Goal: Transaction & Acquisition: Download file/media

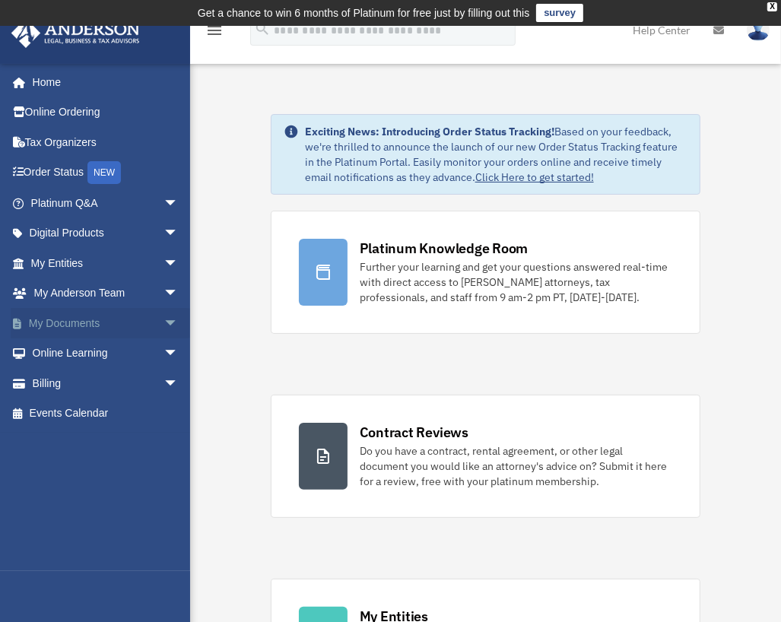
click at [164, 320] on span "arrow_drop_down" at bounding box center [179, 323] width 30 height 31
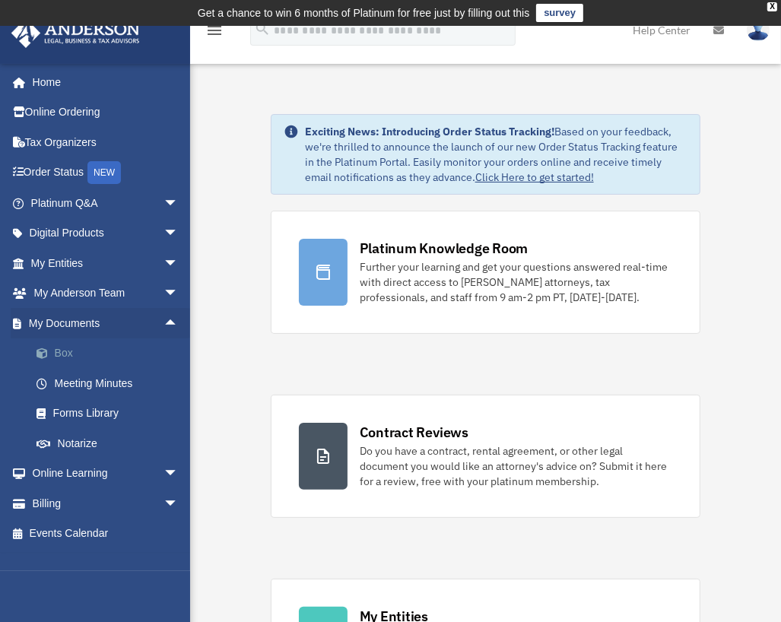
click at [67, 355] on link "Box" at bounding box center [111, 354] width 180 height 30
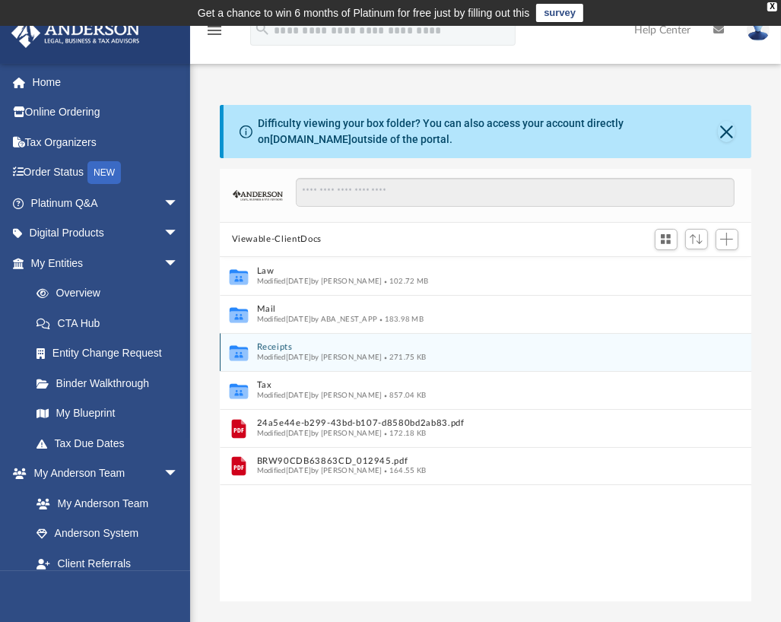
scroll to position [334, 520]
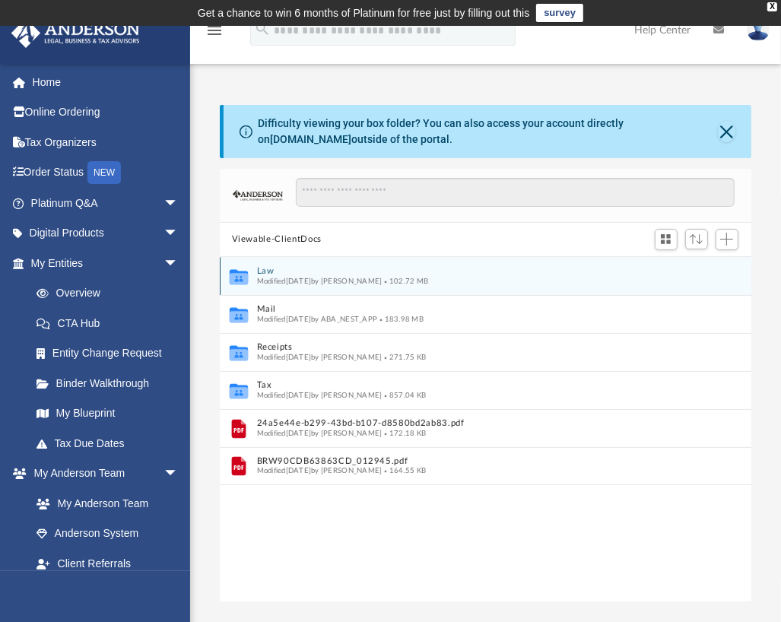
click at [234, 272] on icon "grid" at bounding box center [238, 277] width 18 height 11
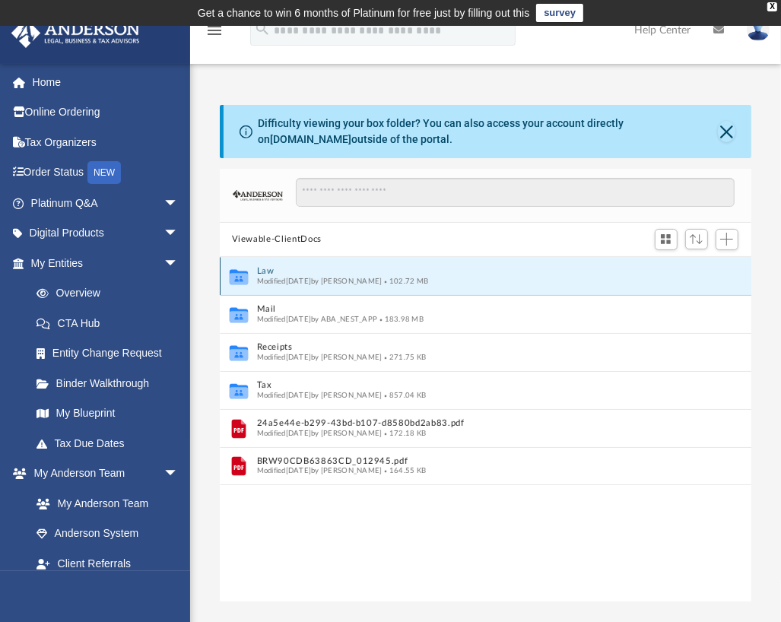
click at [262, 269] on button "Law" at bounding box center [474, 271] width 437 height 10
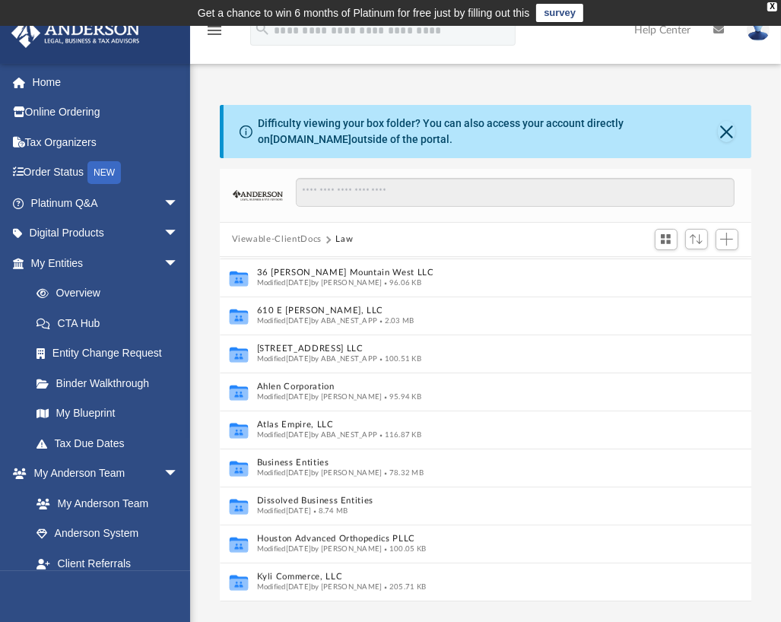
scroll to position [225, 0]
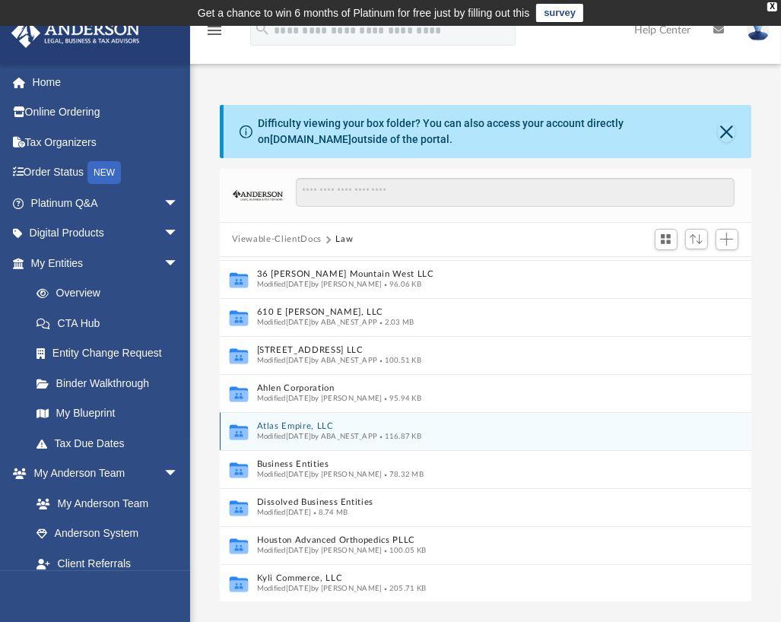
click at [243, 431] on icon "grid" at bounding box center [238, 433] width 18 height 11
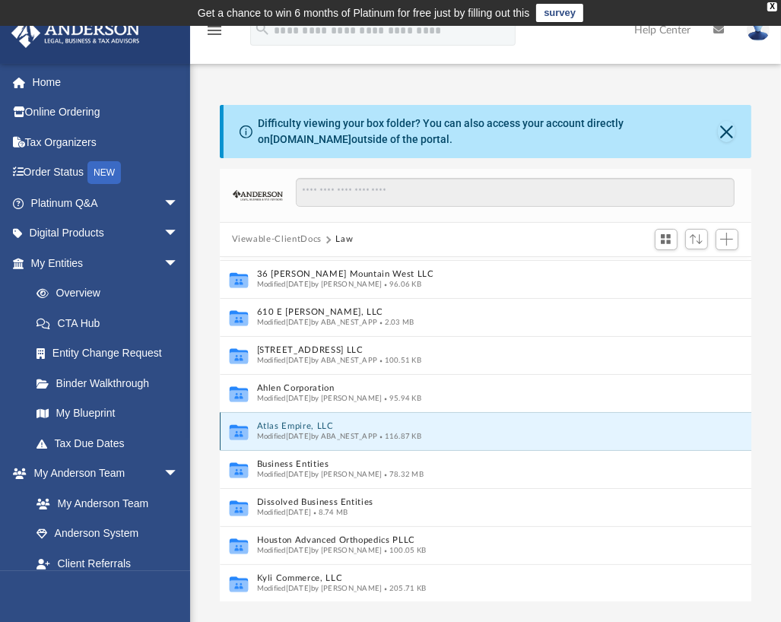
click at [286, 424] on button "Atlas Empire, LLC" at bounding box center [469, 426] width 426 height 10
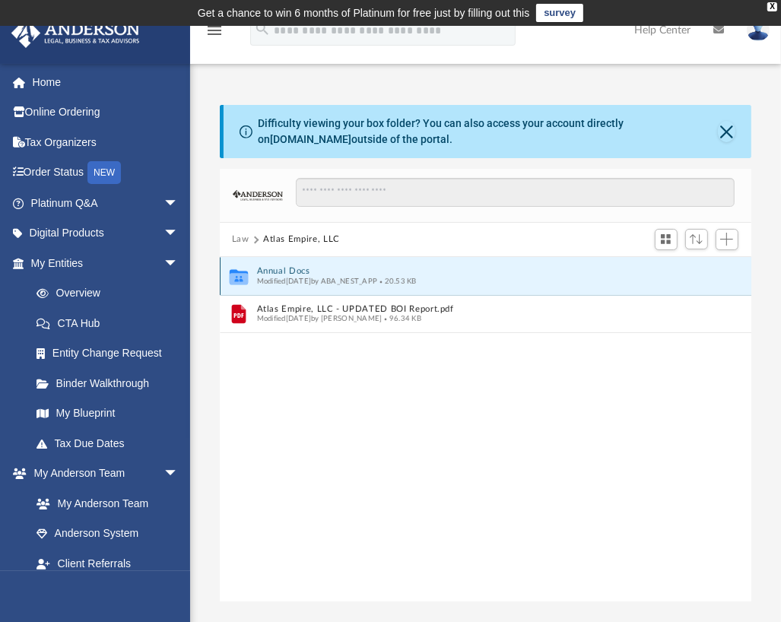
click at [283, 269] on button "Annual Docs" at bounding box center [474, 271] width 437 height 10
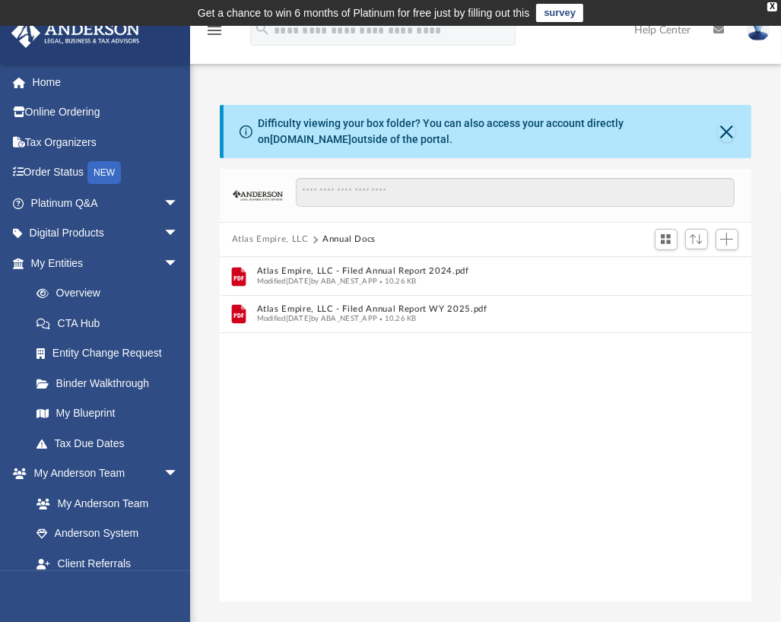
click at [262, 235] on button "Atlas Empire, LLC" at bounding box center [270, 240] width 77 height 14
click at [241, 239] on button "Law" at bounding box center [240, 240] width 17 height 14
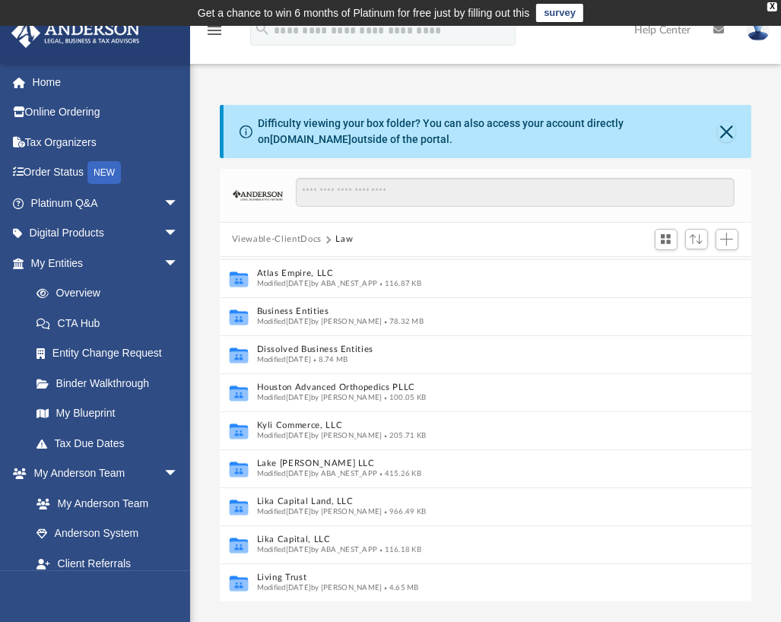
scroll to position [380, 0]
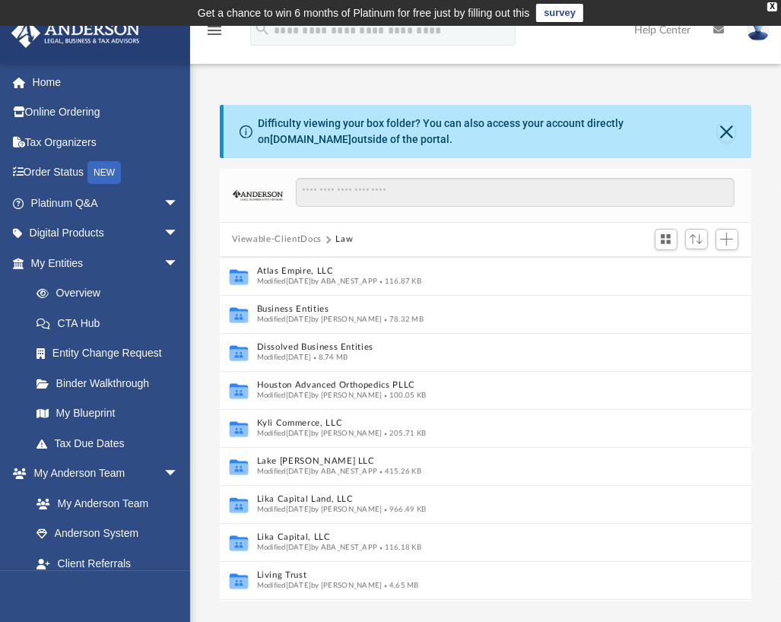
click at [253, 237] on button "Viewable-ClientDocs" at bounding box center [277, 240] width 90 height 14
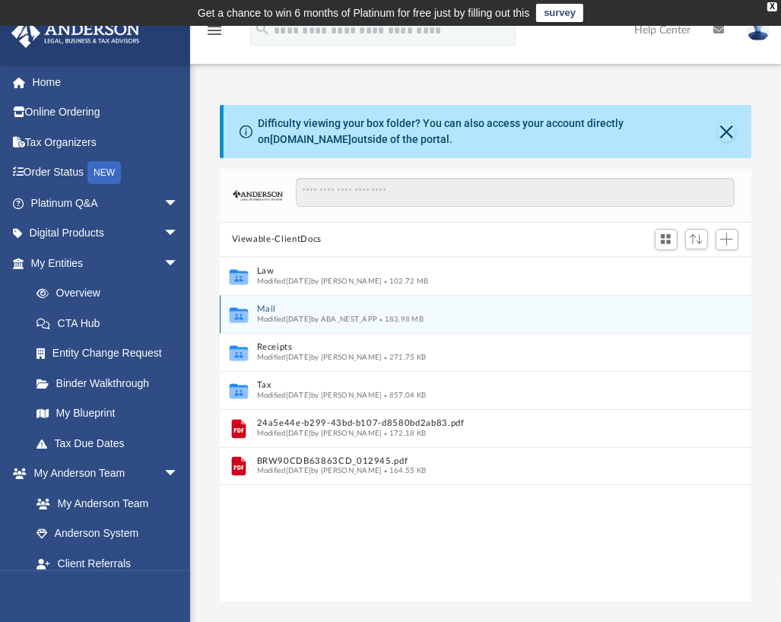
scroll to position [0, 0]
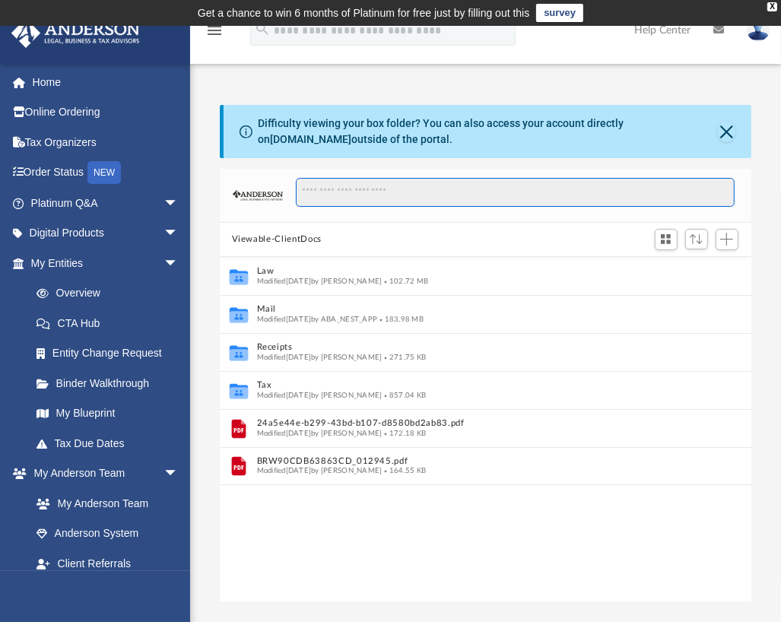
click at [354, 189] on input "Search files and folders" at bounding box center [515, 192] width 439 height 29
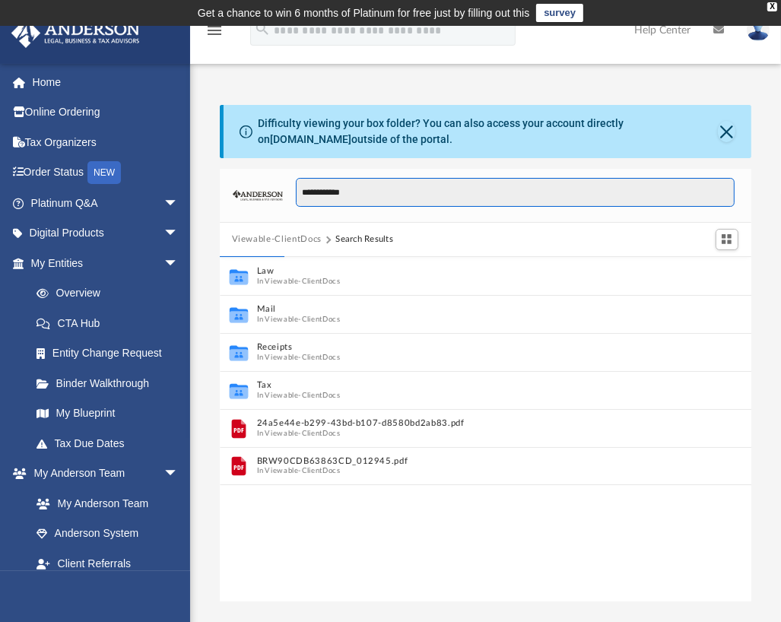
type input "**********"
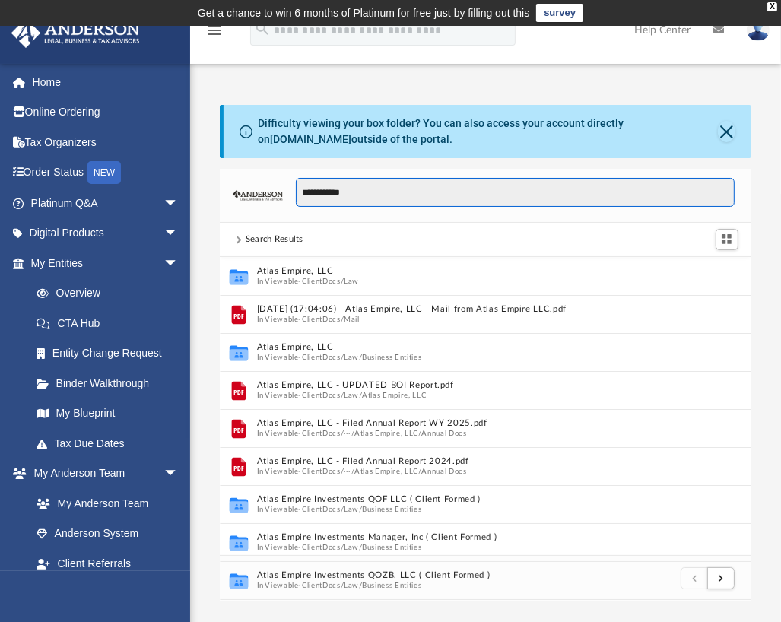
scroll to position [287, 520]
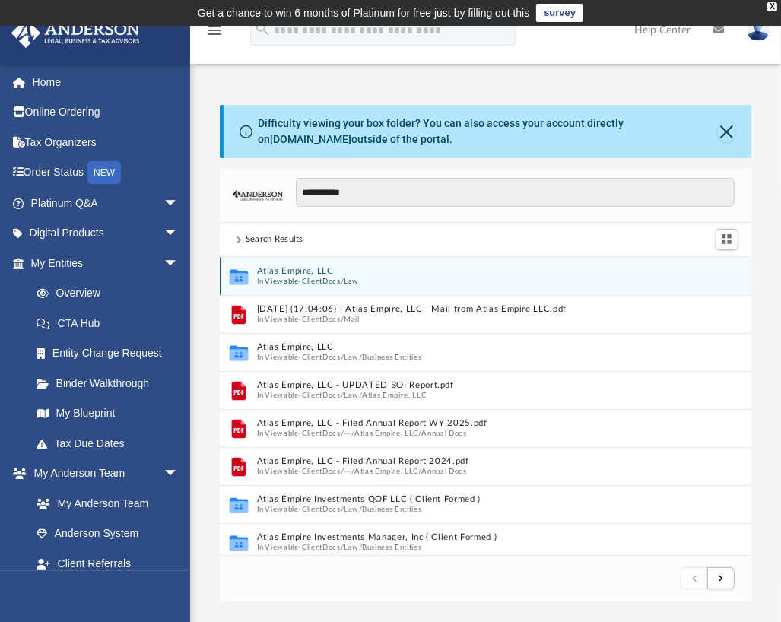
click at [285, 266] on button "Atlas Empire, LLC" at bounding box center [469, 271] width 426 height 10
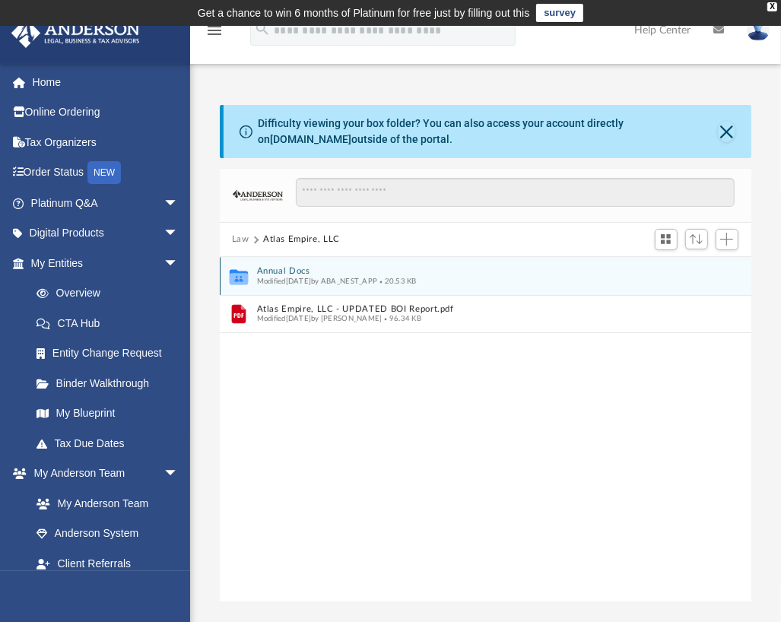
scroll to position [334, 520]
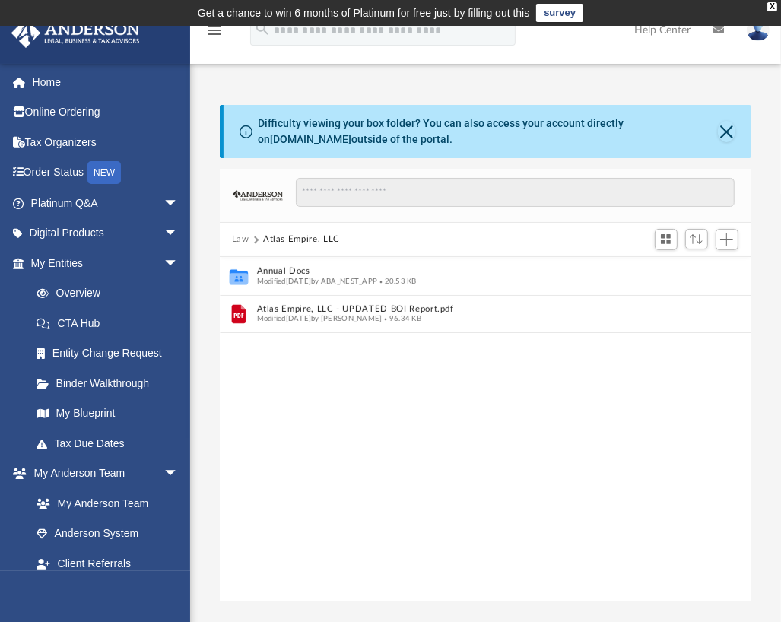
click at [243, 238] on button "Law" at bounding box center [240, 240] width 17 height 14
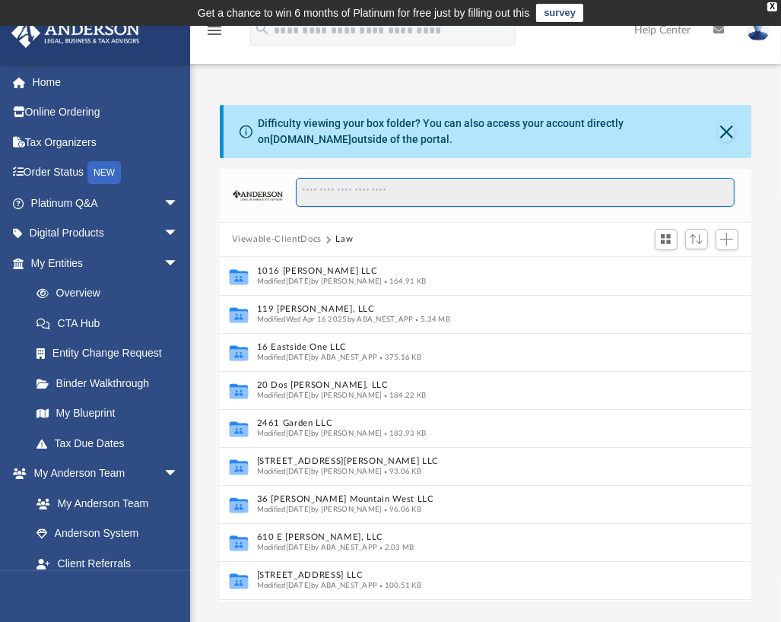
click at [362, 186] on input "Search files and folders" at bounding box center [515, 192] width 439 height 29
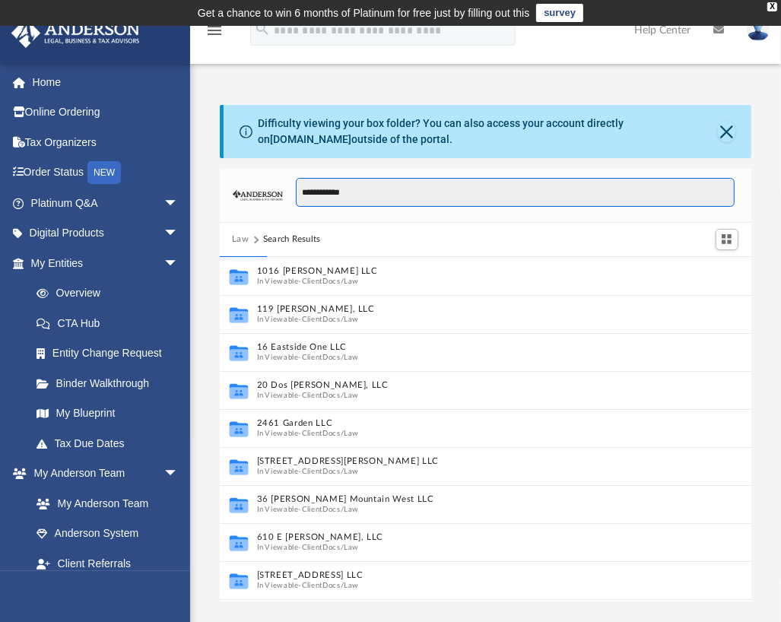
type input "**********"
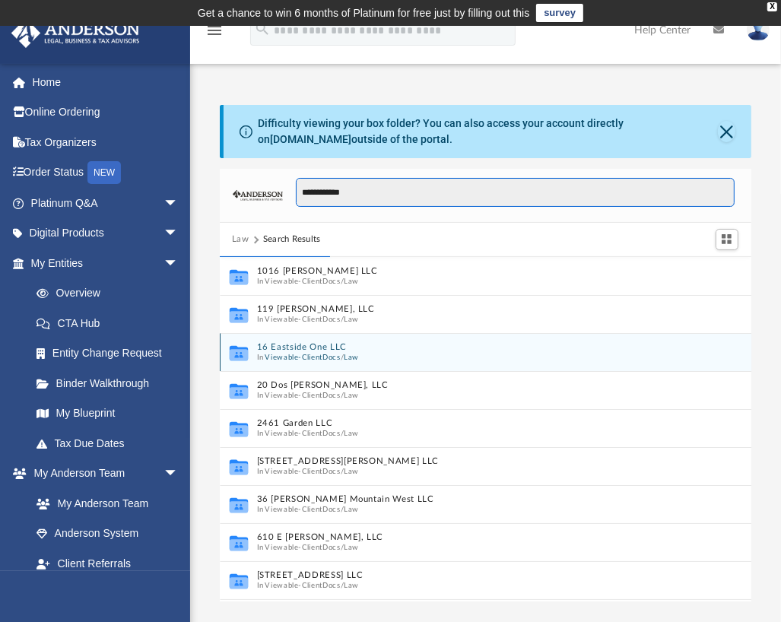
scroll to position [287, 520]
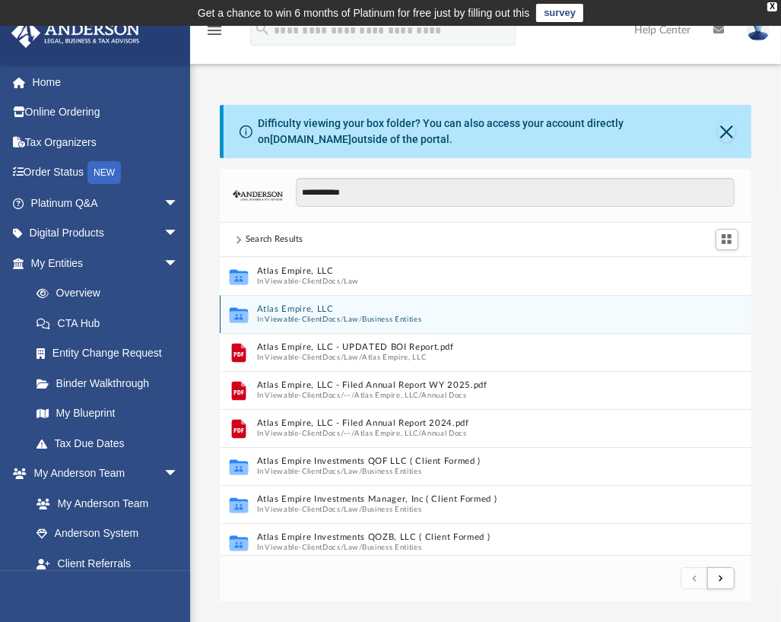
click at [234, 316] on icon "grid" at bounding box center [238, 315] width 18 height 11
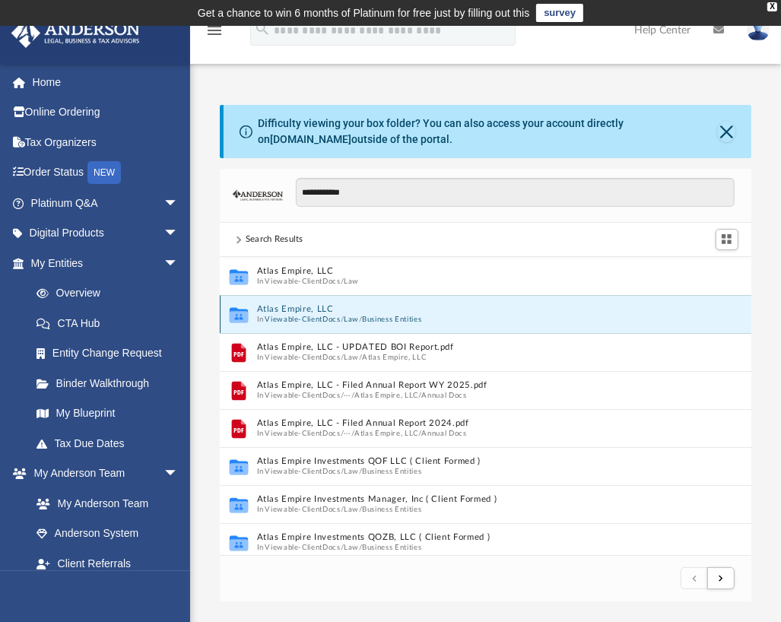
click at [281, 307] on button "Atlas Empire, LLC" at bounding box center [469, 309] width 426 height 10
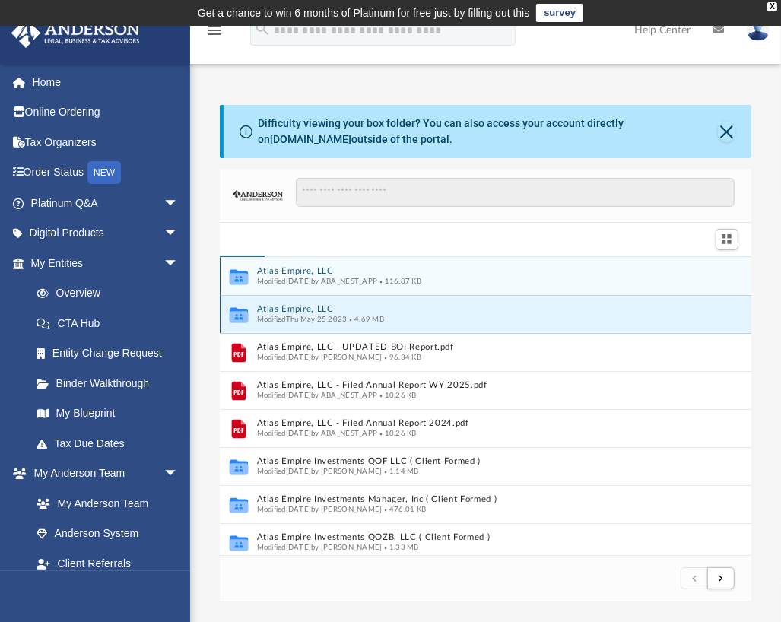
scroll to position [334, 520]
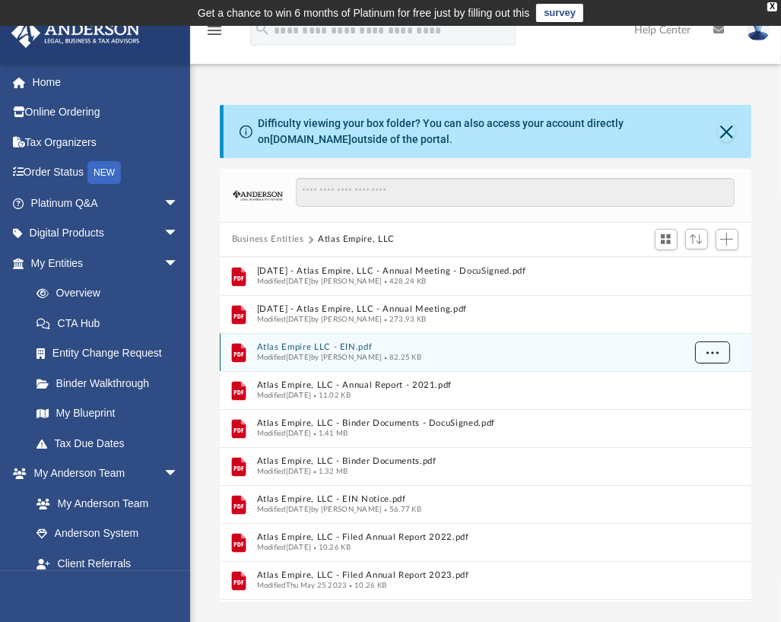
click at [717, 346] on button "More options" at bounding box center [712, 352] width 35 height 23
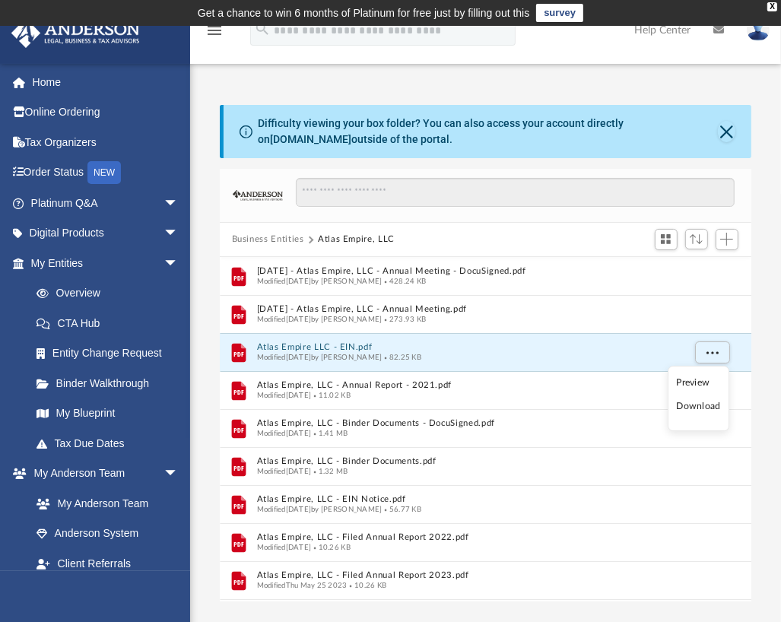
click at [701, 405] on li "Download" at bounding box center [699, 407] width 44 height 16
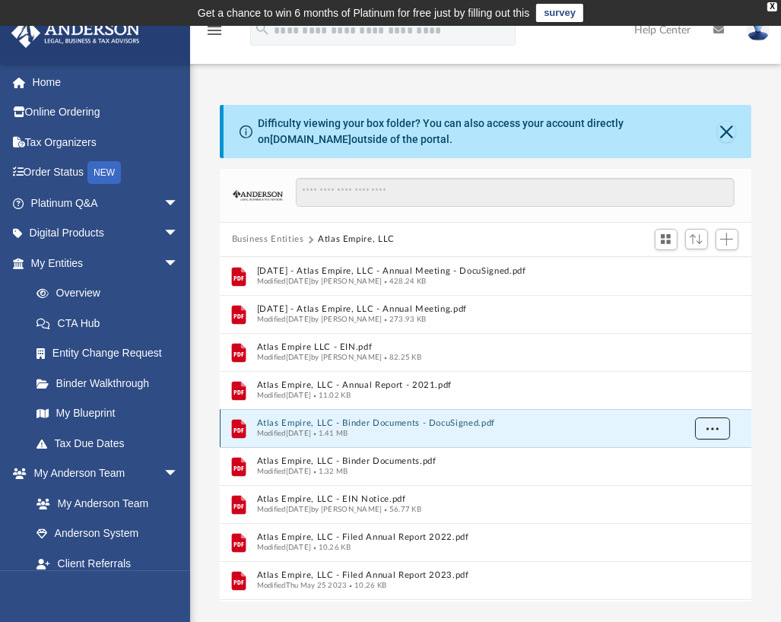
click at [721, 426] on button "More options" at bounding box center [712, 428] width 35 height 23
click at [694, 483] on li "Download" at bounding box center [699, 483] width 44 height 16
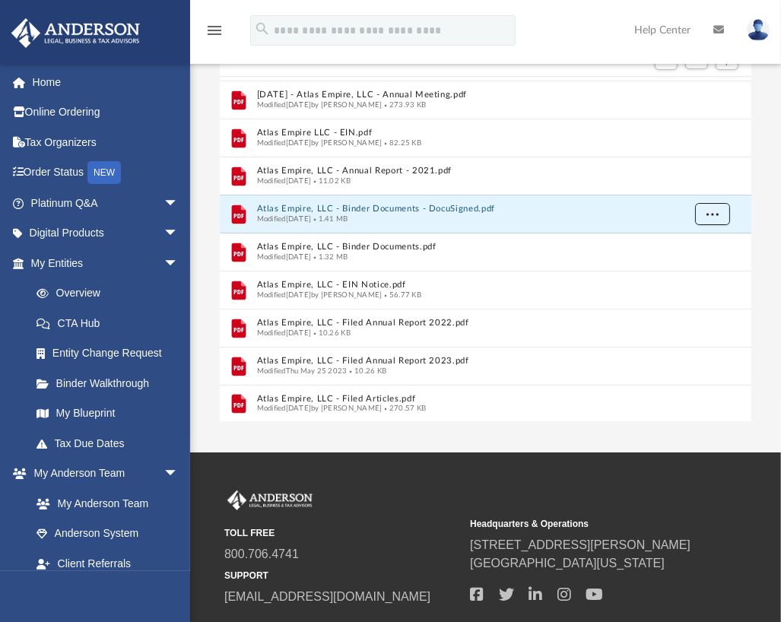
scroll to position [282, 0]
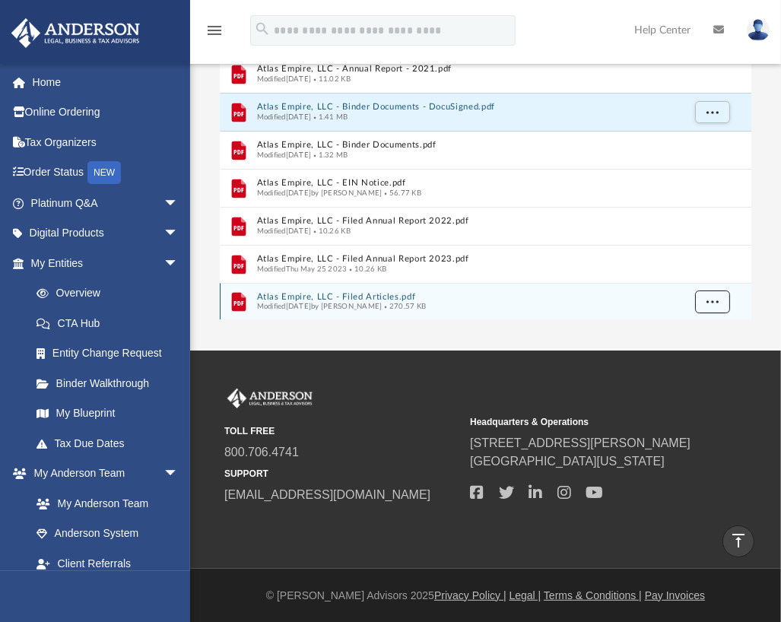
click at [723, 296] on button "More options" at bounding box center [712, 302] width 35 height 23
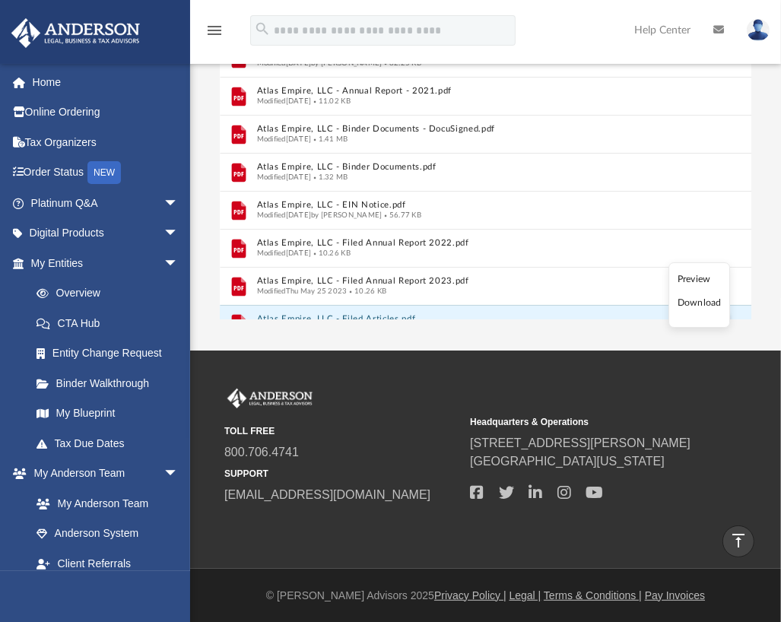
scroll to position [0, 0]
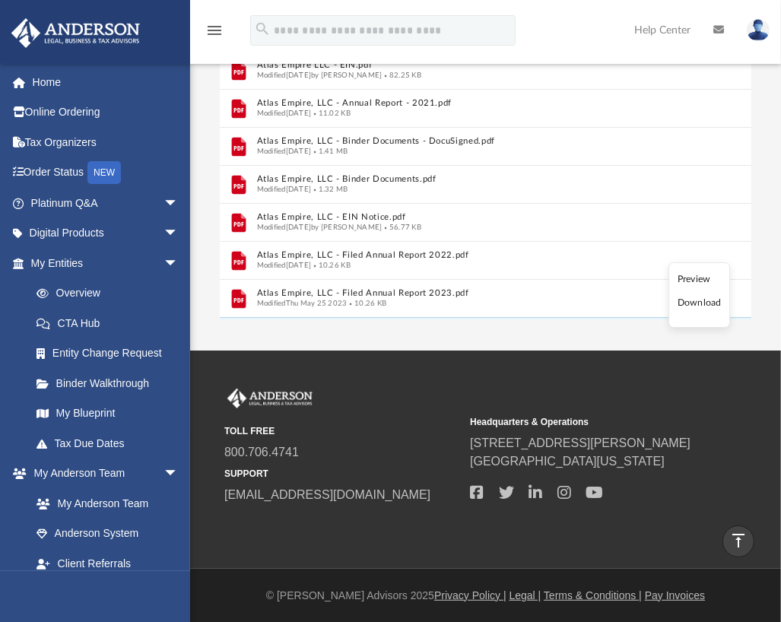
click at [706, 303] on li "Download" at bounding box center [700, 303] width 44 height 16
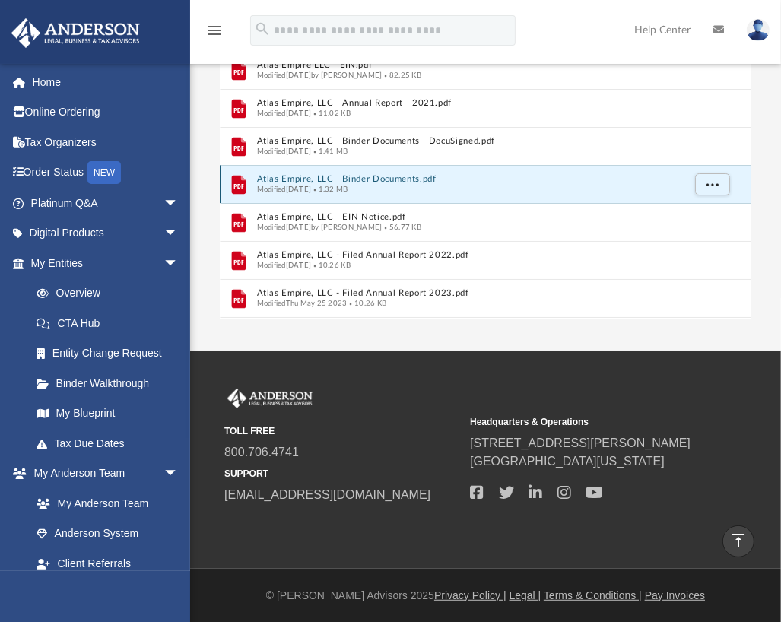
click at [324, 180] on button "Atlas Empire, LLC - Binder Documents.pdf" at bounding box center [469, 179] width 426 height 10
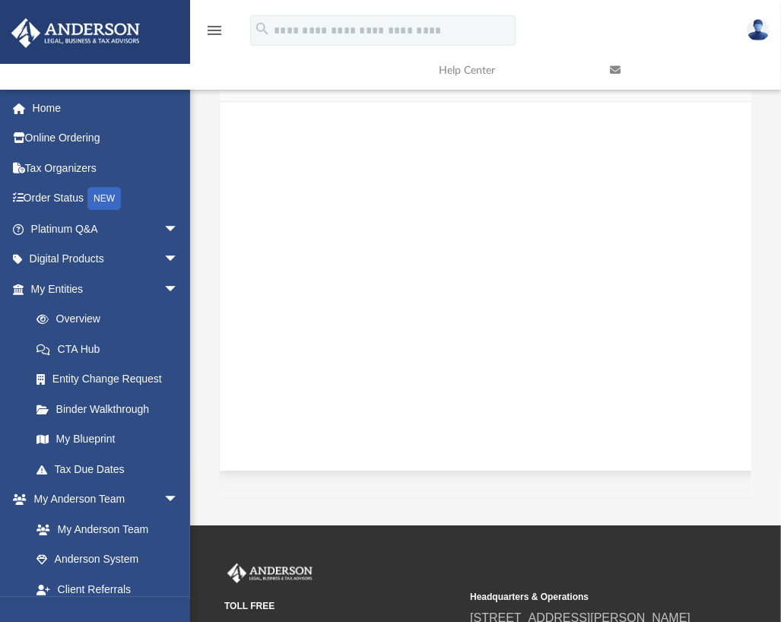
scroll to position [67065, 0]
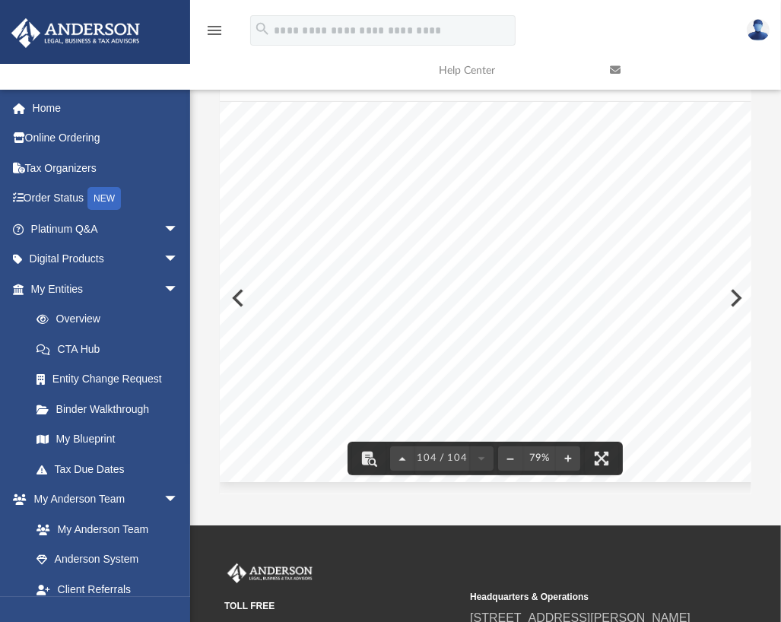
click at [752, 26] on img at bounding box center [758, 30] width 23 height 22
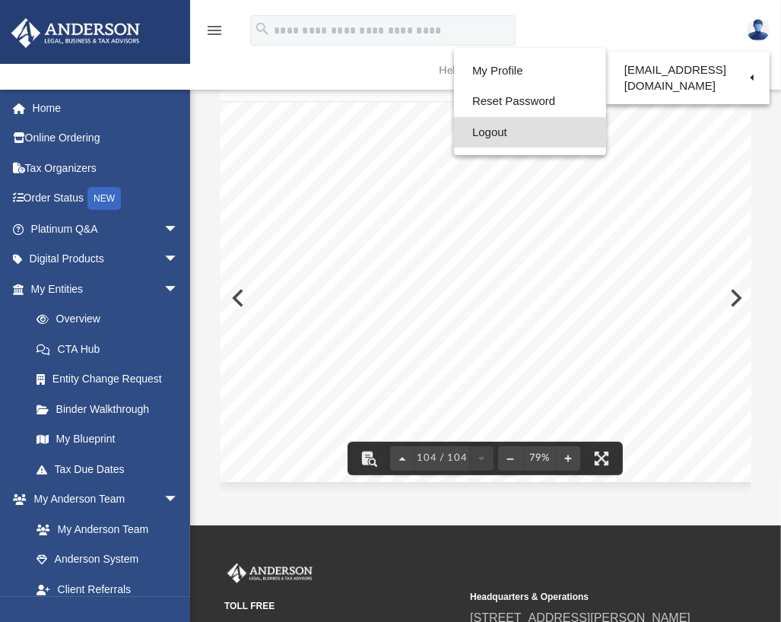
click at [498, 125] on link "Logout" at bounding box center [530, 132] width 152 height 31
